Goal: Use online tool/utility: Utilize a website feature to perform a specific function

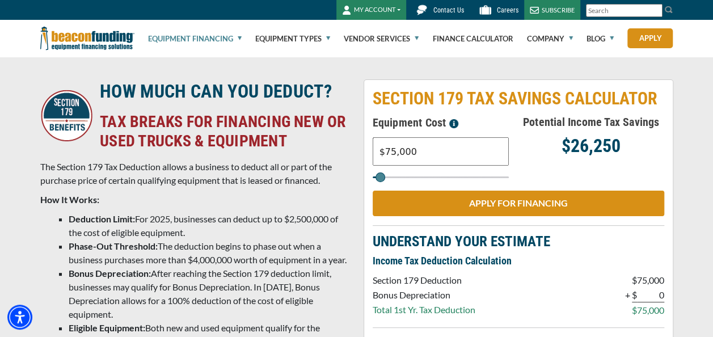
click at [683, 55] on div "Equipment Financing Financing Programs Flexible Financing Lease-To-Own Pre-appr…" at bounding box center [356, 38] width 713 height 37
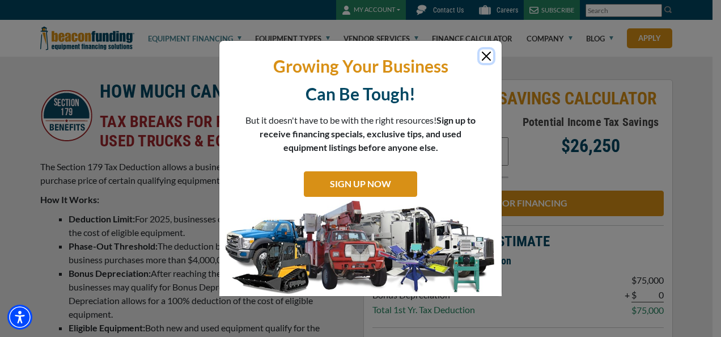
click at [486, 52] on button "Close" at bounding box center [487, 56] width 14 height 14
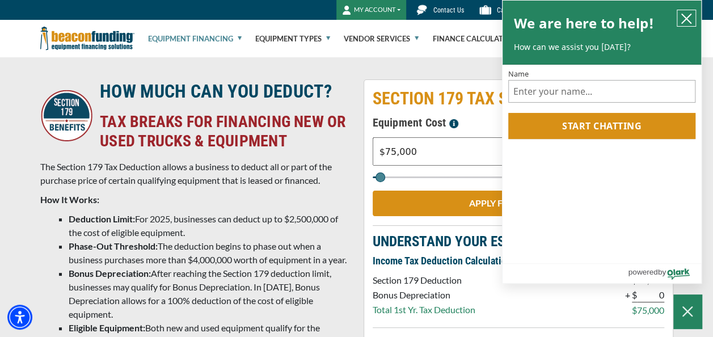
click at [688, 15] on icon "close chatbox" at bounding box center [686, 18] width 11 height 11
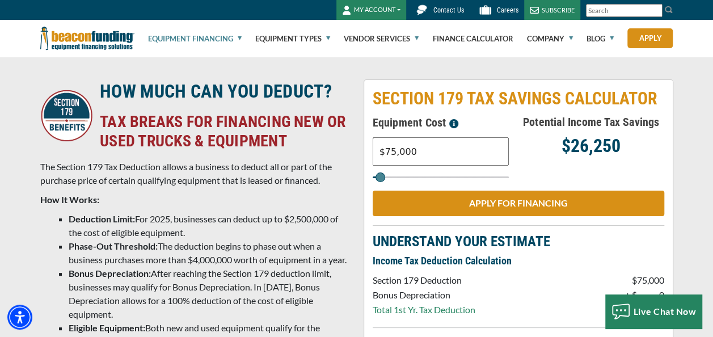
click at [411, 152] on input "$75,000" at bounding box center [441, 151] width 136 height 28
type input "$7,500"
type input "8000"
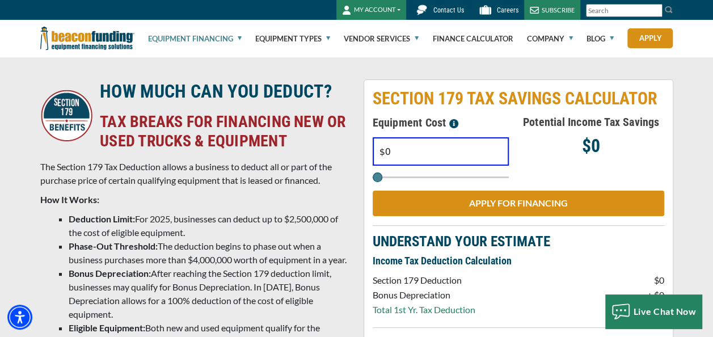
click at [409, 151] on input "$0" at bounding box center [441, 151] width 136 height 28
type input "$5,296"
type input "5000"
type input "$52,968"
type input "53000"
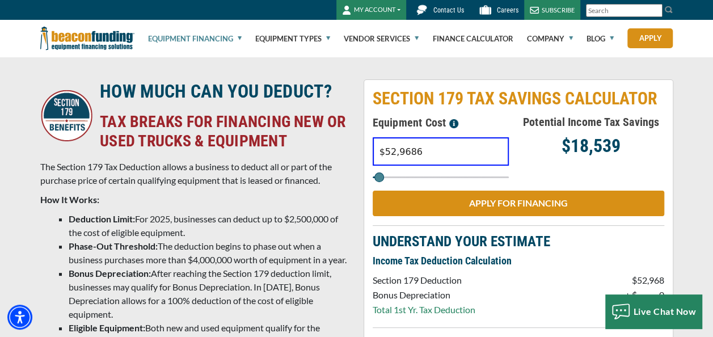
type input "$529,686"
type input "530000"
type input "$529,686"
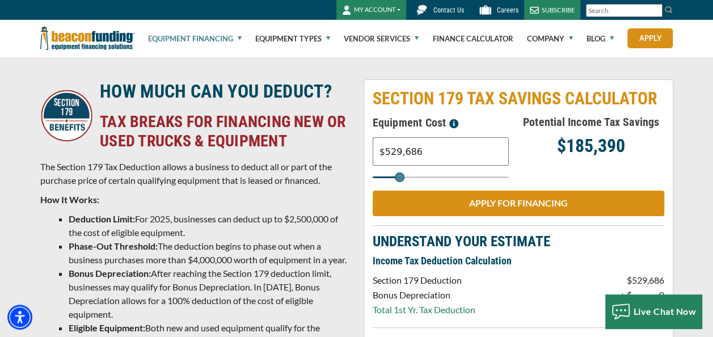
click at [543, 168] on div "Potential Income Tax Savings $185,390" at bounding box center [591, 147] width 146 height 69
drag, startPoint x: 683, startPoint y: 219, endPoint x: 682, endPoint y: 227, distance: 8.1
click at [682, 226] on div "HOW MUCH CAN YOU DEDUCT? TAX BREAKS FOR FINANCING NEW OR USED TRUCKS & EQUIPMEN…" at bounding box center [356, 302] width 713 height 491
drag, startPoint x: 682, startPoint y: 227, endPoint x: 678, endPoint y: 260, distance: 33.1
click at [678, 259] on div "SECTION 179 TAX SAVINGS CALCULATOR Equipment Cost $529,686 Potential Income Tax…" at bounding box center [518, 302] width 323 height 446
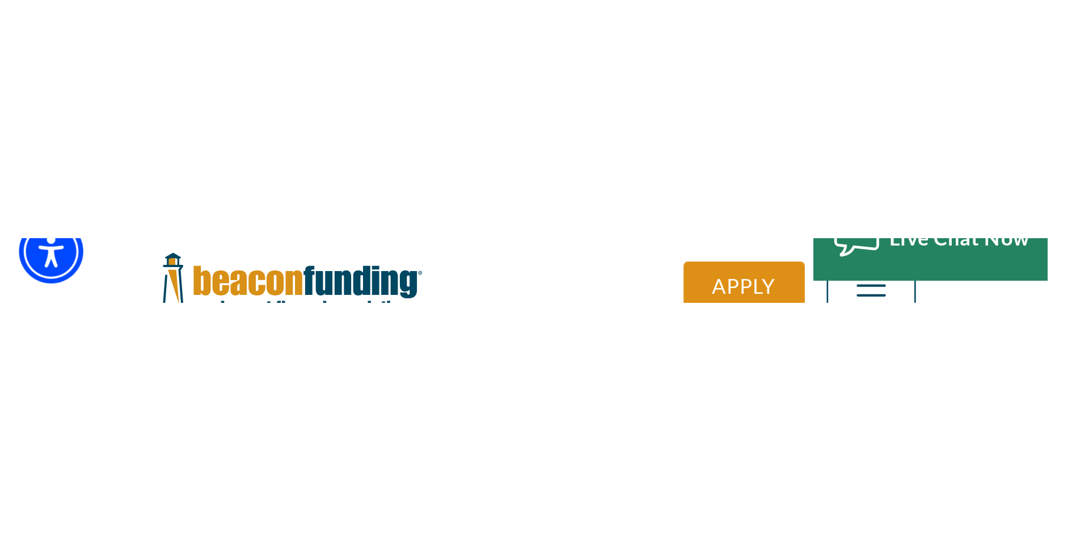
scroll to position [90, 0]
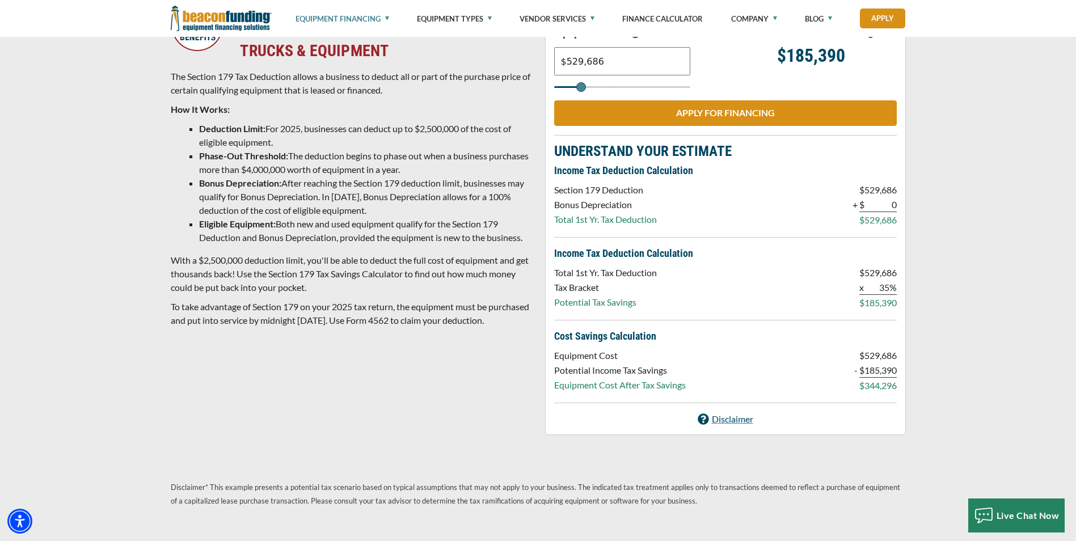
click at [712, 276] on div "HOW MUCH CAN YOU DEDUCT? TAX BREAKS FOR FINANCING NEW OR USED TRUCKS & EQUIPMEN…" at bounding box center [538, 212] width 1076 height 491
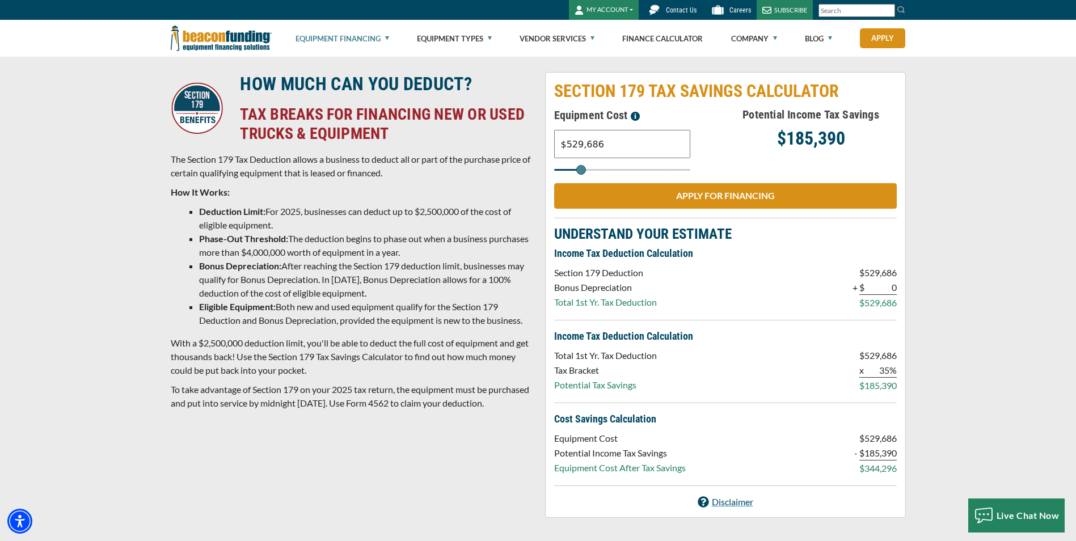
scroll to position [6, 0]
